Goal: Task Accomplishment & Management: Manage account settings

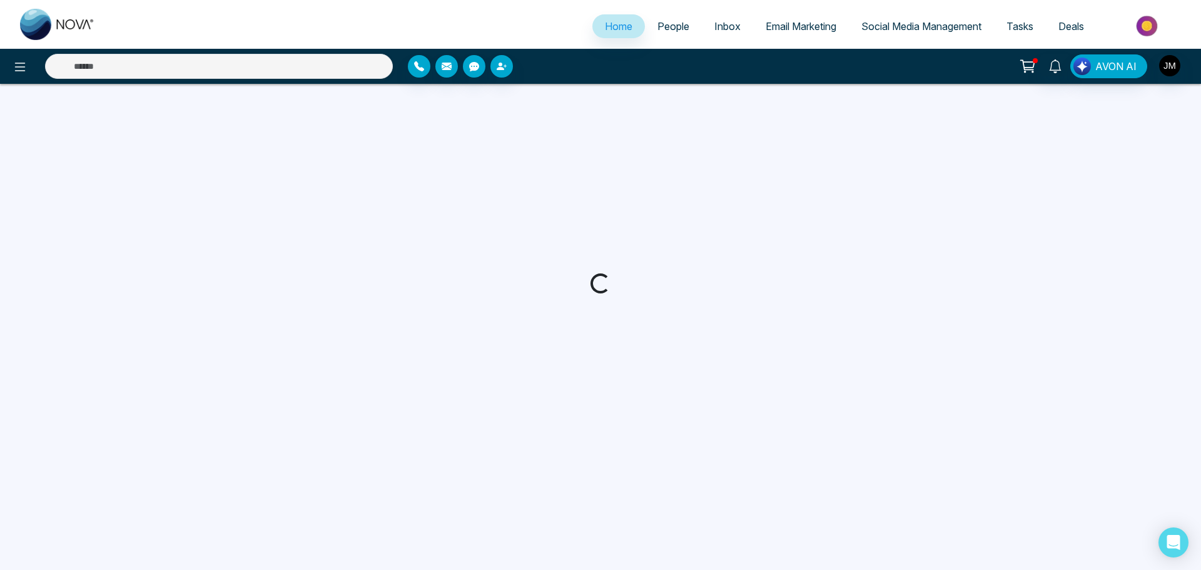
select select "*"
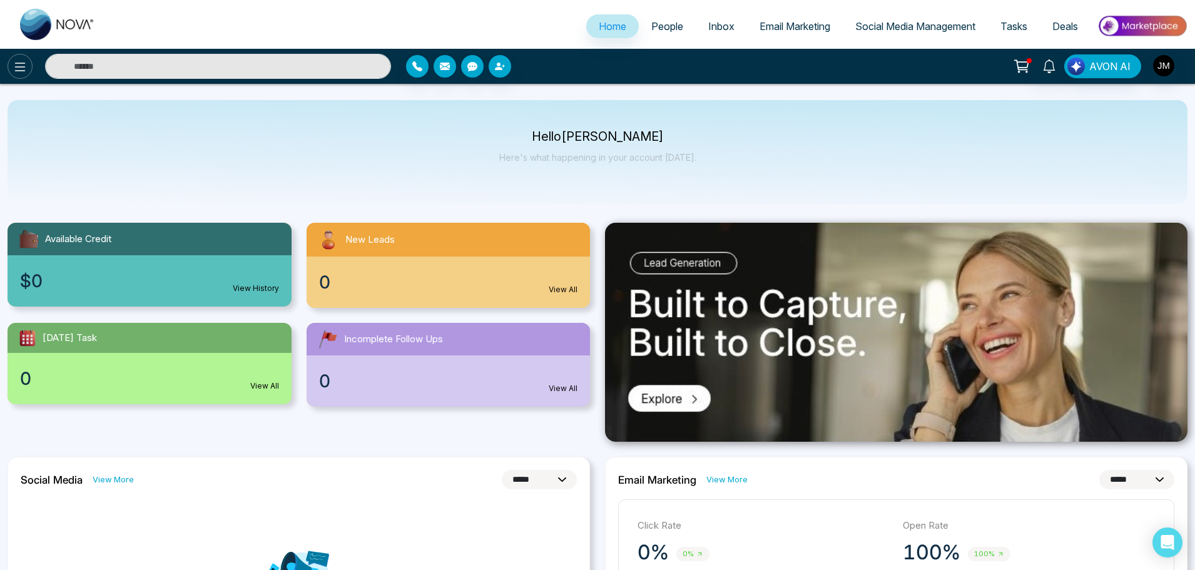
click at [16, 60] on icon at bounding box center [20, 66] width 15 height 15
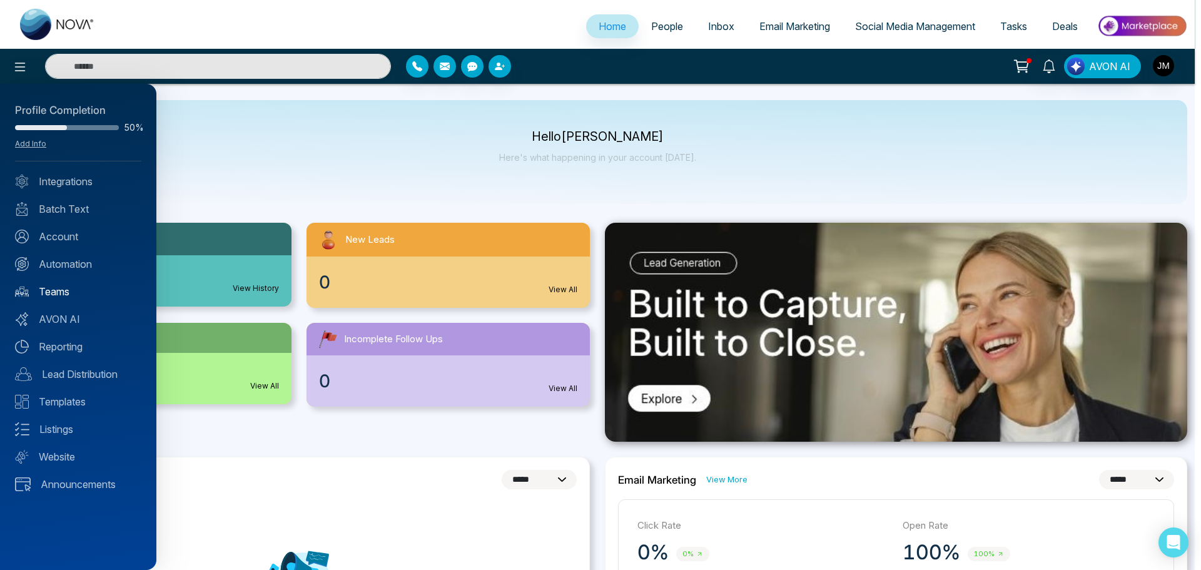
click at [51, 290] on link "Teams" at bounding box center [78, 291] width 126 height 15
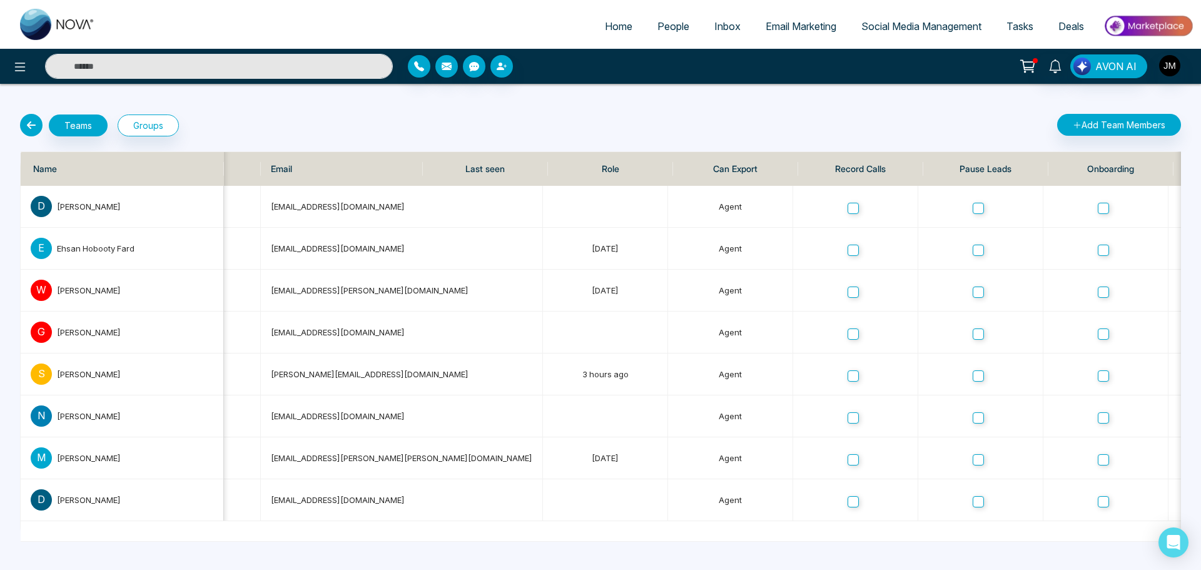
scroll to position [0, 206]
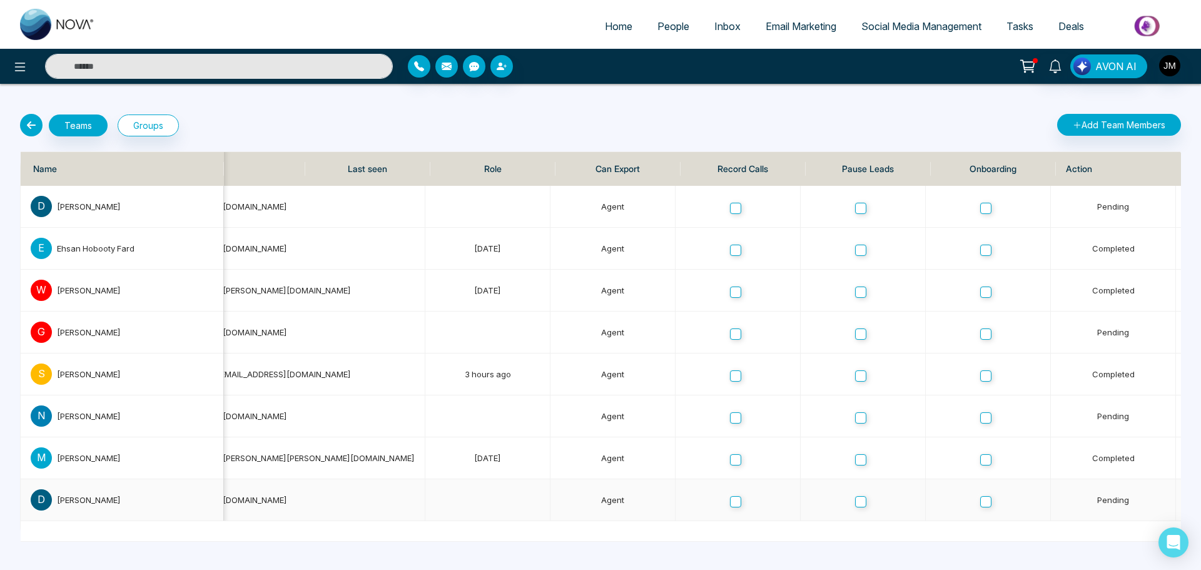
click at [111, 500] on div "[PERSON_NAME]" at bounding box center [135, 499] width 156 height 13
click at [319, 116] on div "Teams Groups" at bounding box center [307, 125] width 588 height 23
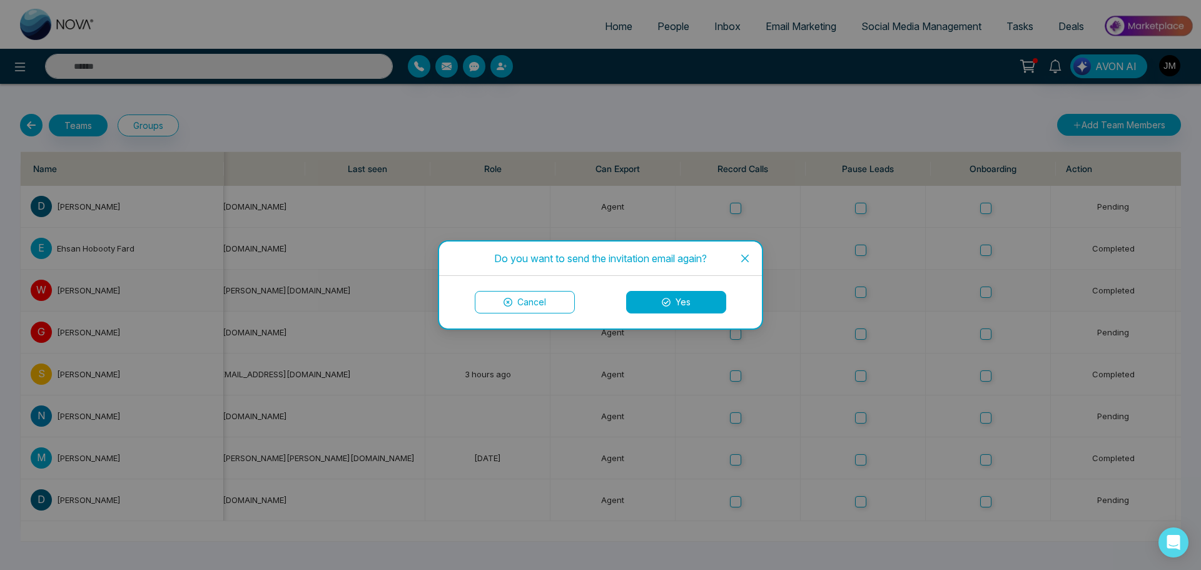
click at [662, 301] on icon at bounding box center [666, 302] width 9 height 9
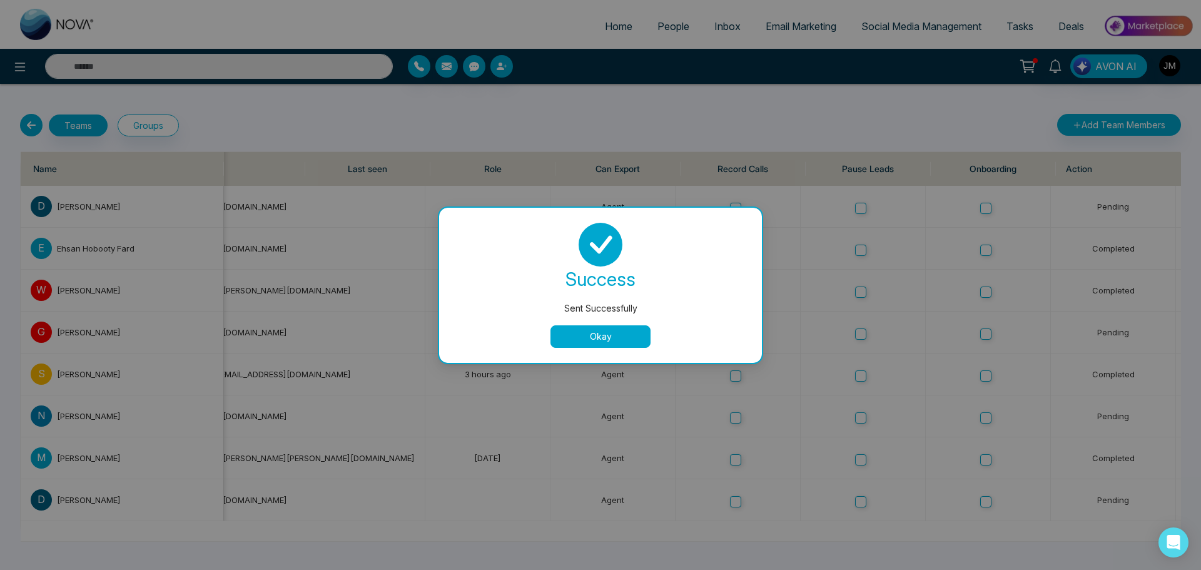
click at [575, 336] on button "Okay" at bounding box center [600, 336] width 100 height 23
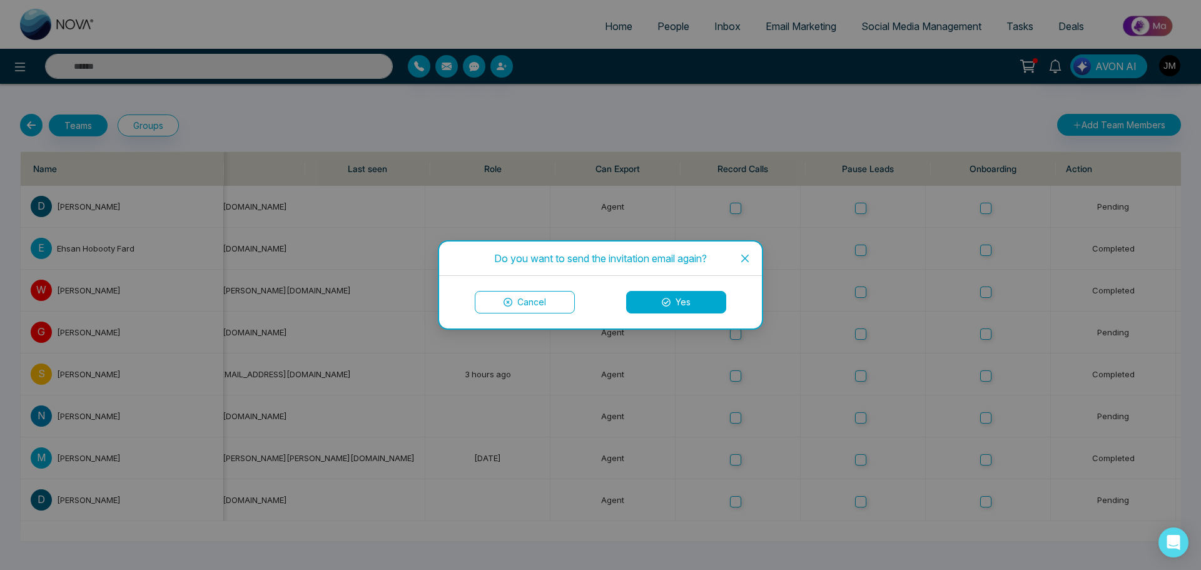
click at [696, 301] on button "Yes" at bounding box center [676, 302] width 100 height 23
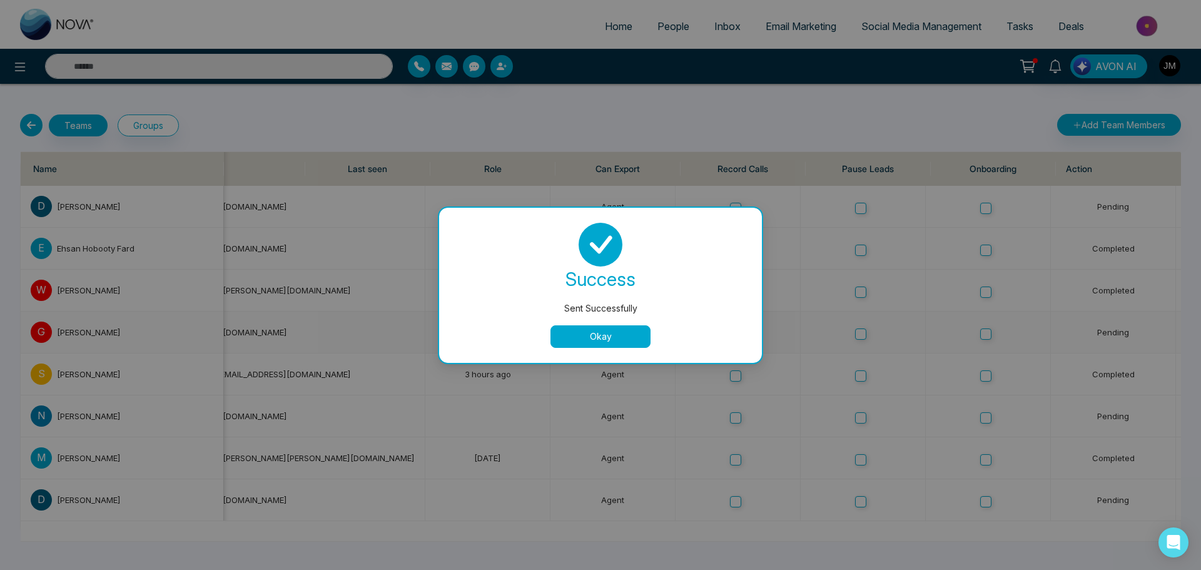
drag, startPoint x: 604, startPoint y: 330, endPoint x: 794, endPoint y: 348, distance: 191.0
click at [607, 330] on button "Okay" at bounding box center [600, 336] width 100 height 23
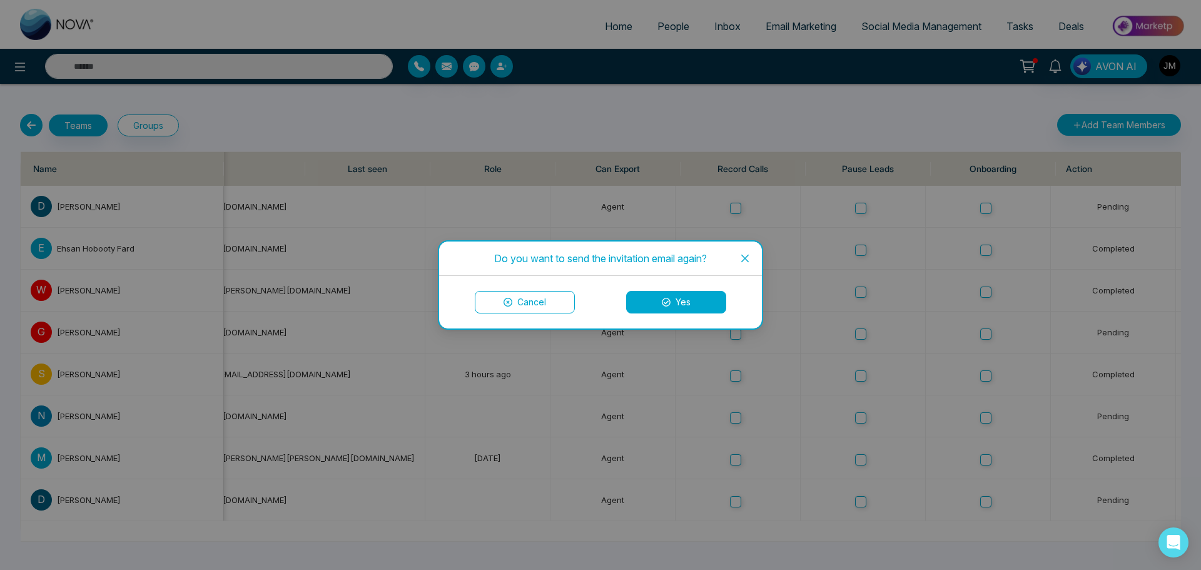
click at [691, 308] on button "Yes" at bounding box center [676, 302] width 100 height 23
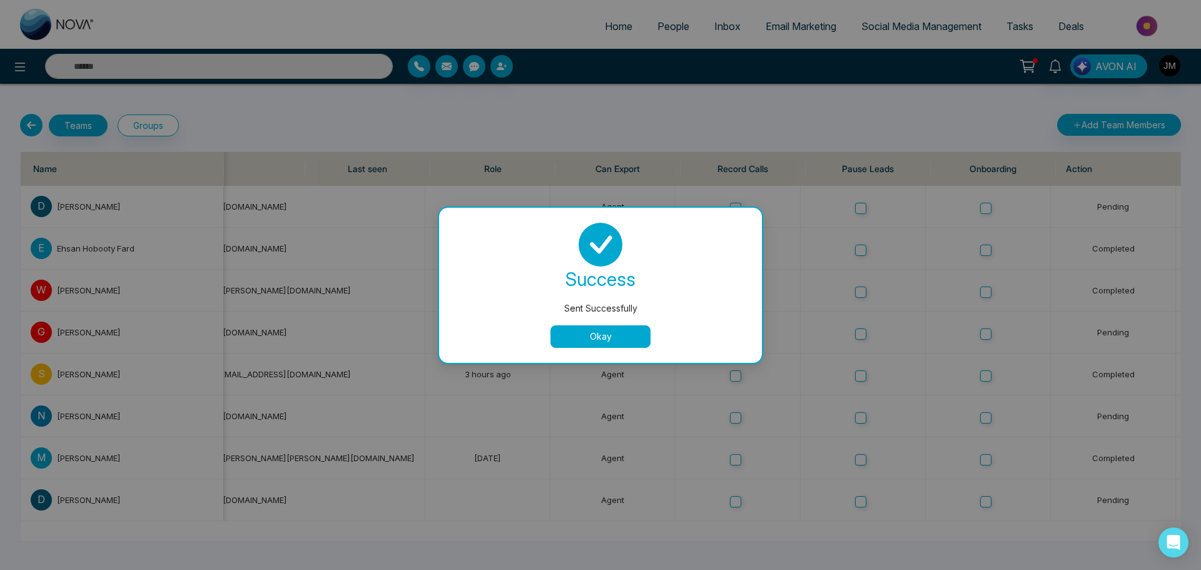
click at [600, 337] on button "Okay" at bounding box center [600, 336] width 100 height 23
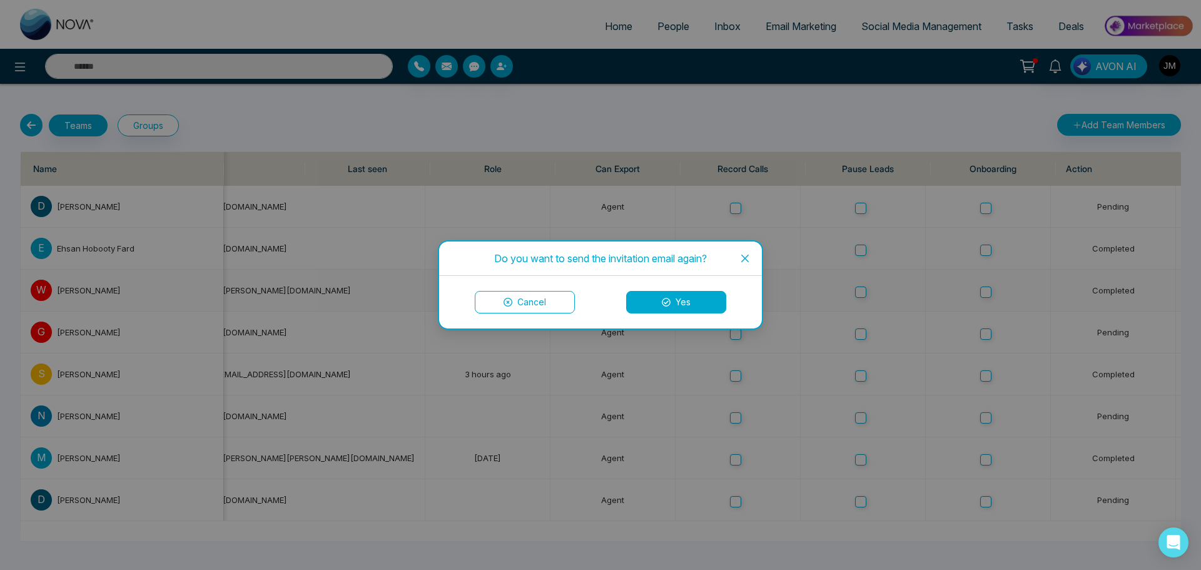
click at [681, 298] on button "Yes" at bounding box center [676, 302] width 100 height 23
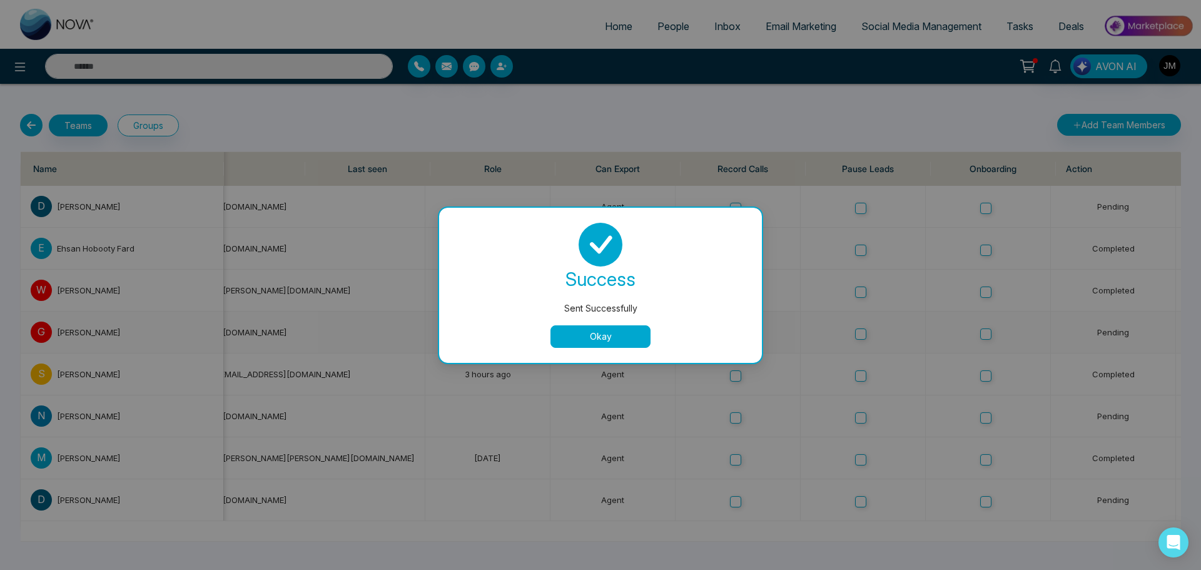
click at [601, 342] on button "Okay" at bounding box center [600, 336] width 100 height 23
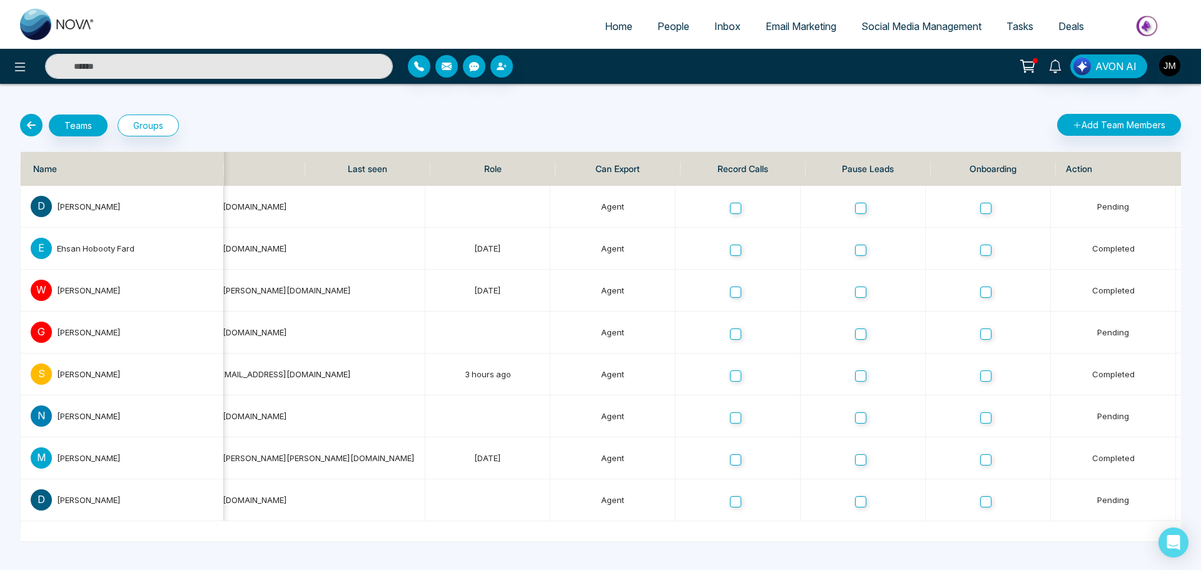
click at [271, 131] on div "Teams Groups" at bounding box center [307, 125] width 588 height 23
click at [33, 127] on icon at bounding box center [31, 125] width 23 height 23
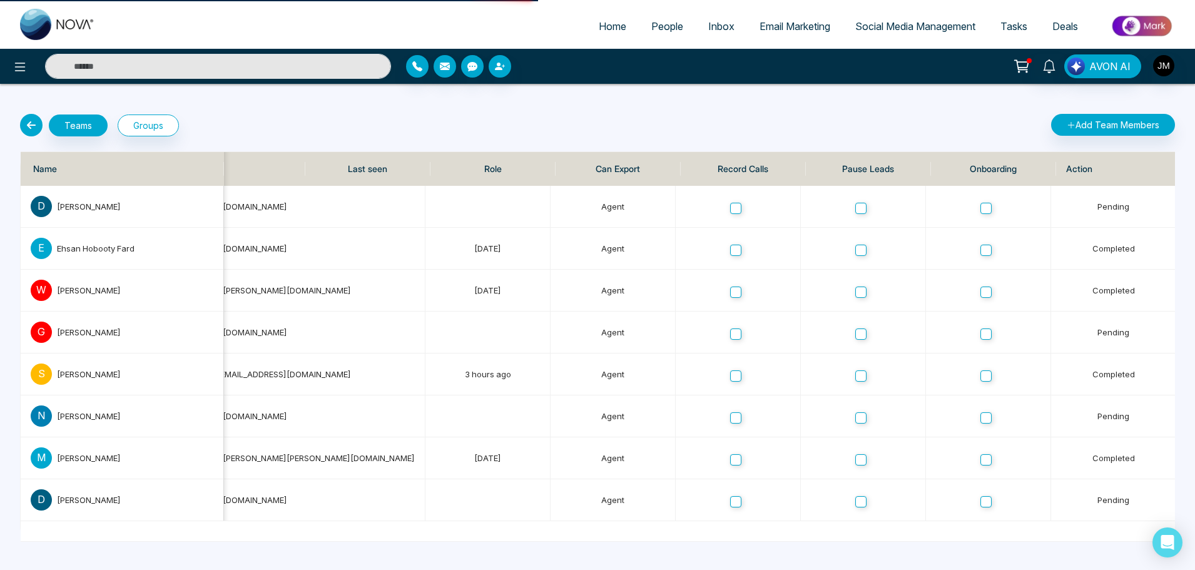
select select "*"
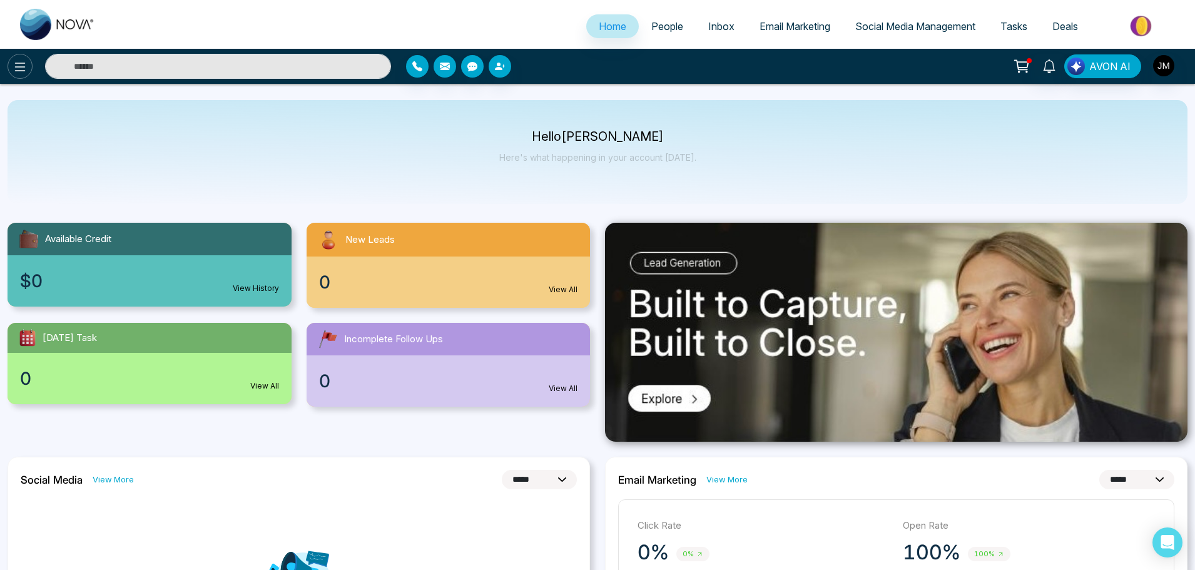
click at [25, 71] on icon at bounding box center [20, 67] width 11 height 9
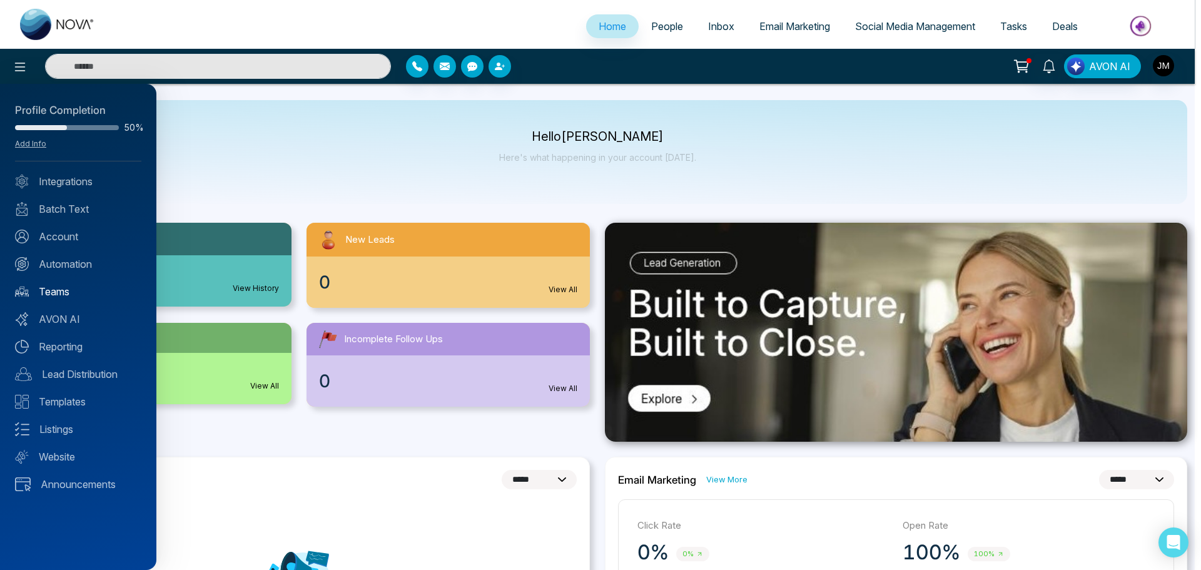
click at [51, 286] on link "Teams" at bounding box center [78, 291] width 126 height 15
